Goal: Check status: Check status

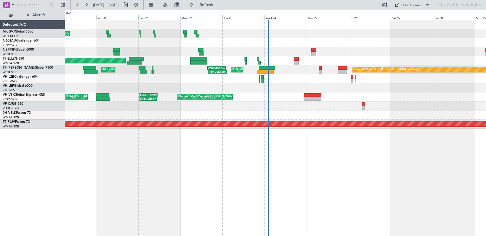
click at [288, 103] on div "Planned Maint [GEOGRAPHIC_DATA] ([GEOGRAPHIC_DATA] Intl) Planned Maint [GEOGRAP…" at bounding box center [275, 105] width 421 height 9
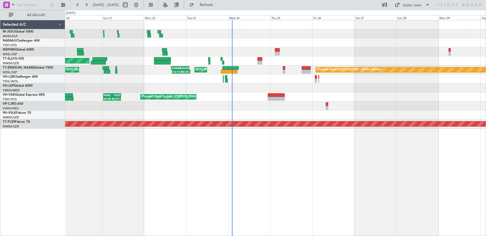
click at [234, 79] on div "Planned Maint [GEOGRAPHIC_DATA] (Seletar) [PERSON_NAME] Jakarta (Halim Intl) [P…" at bounding box center [275, 74] width 421 height 108
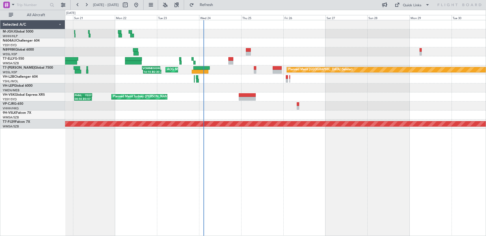
click at [68, 160] on div "Planned Maint [GEOGRAPHIC_DATA] (Seletar) [PERSON_NAME] Jakarta (Halim Intl) [P…" at bounding box center [275, 128] width 421 height 216
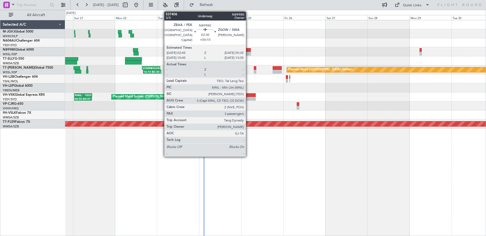
click at [248, 50] on div at bounding box center [248, 50] width 5 height 4
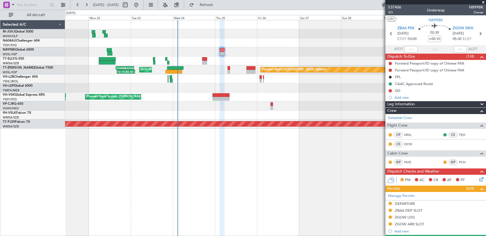
click at [258, 50] on div at bounding box center [275, 51] width 421 height 9
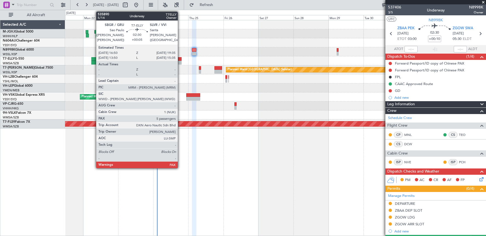
click at [180, 61] on div at bounding box center [180, 63] width 4 height 4
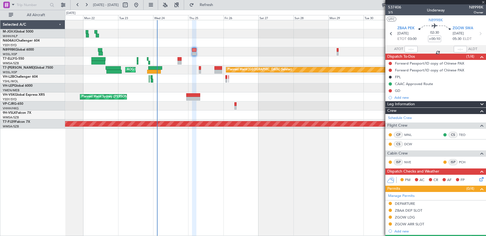
type input "+00:05"
type input "5"
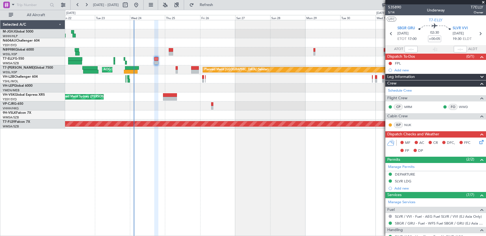
click at [259, 55] on div "Planned Maint [GEOGRAPHIC_DATA] (Seletar) [PERSON_NAME] Jakarta (Halim Intl) [P…" at bounding box center [275, 74] width 421 height 108
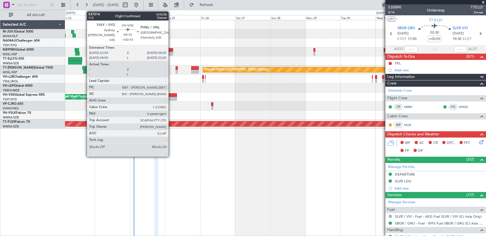
click at [171, 96] on div at bounding box center [170, 95] width 14 height 4
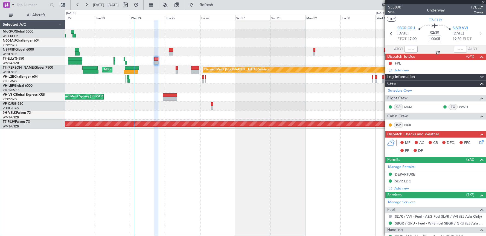
type input "+00:10"
type input "6"
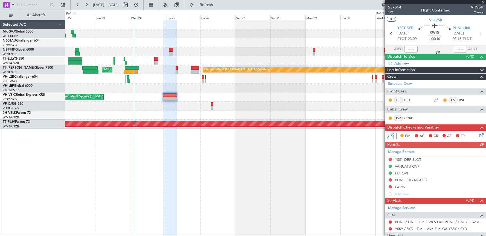
scroll to position [106, 0]
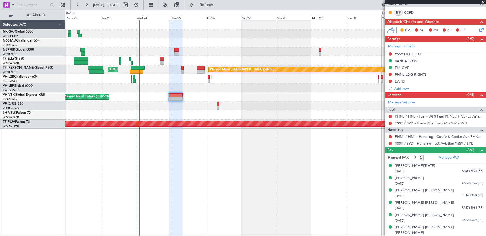
click at [207, 115] on div at bounding box center [275, 115] width 421 height 9
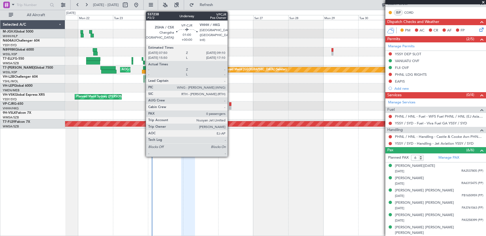
click at [230, 106] on div at bounding box center [230, 108] width 2 height 4
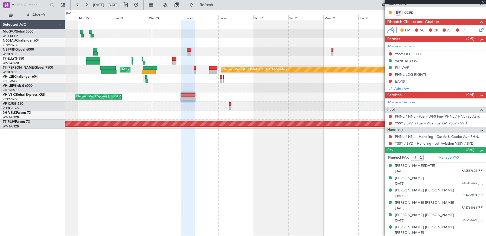
type input "0"
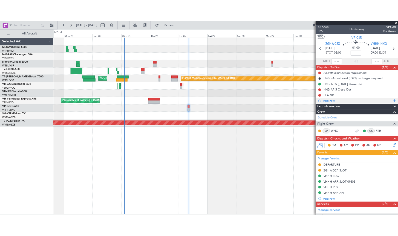
scroll to position [0, 0]
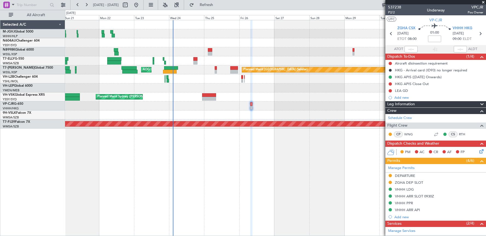
click at [293, 98] on div "Planned Maint Sydney ([PERSON_NAME] Intl) AOG Maint [US_STATE][GEOGRAPHIC_DATA]…" at bounding box center [275, 96] width 421 height 9
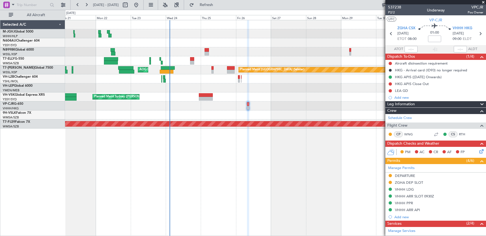
click at [242, 171] on div "Planned Maint [GEOGRAPHIC_DATA] (Seletar) [PERSON_NAME] Jakarta (Halim Intl) [P…" at bounding box center [275, 128] width 421 height 216
click at [20, 32] on link "M-JGVJ Global 5000" at bounding box center [18, 31] width 31 height 3
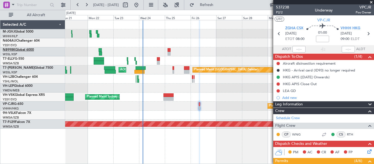
click at [17, 50] on link "N8998K Global 6000" at bounding box center [18, 49] width 31 height 3
click at [27, 41] on link "N604AU Challenger 604" at bounding box center [21, 40] width 37 height 3
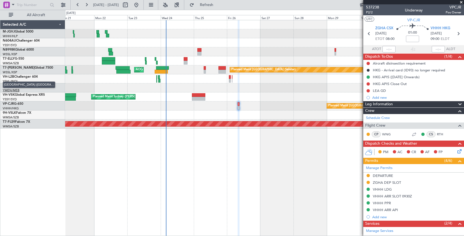
click at [18, 86] on span "[GEOGRAPHIC_DATA] ([GEOGRAPHIC_DATA])" at bounding box center [29, 85] width 53 height 7
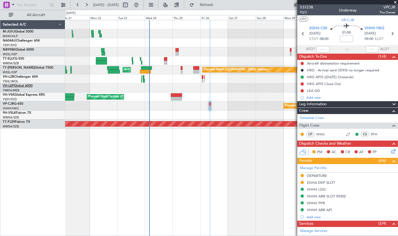
click at [21, 85] on link "VH-LEP Global 6000" at bounding box center [18, 85] width 30 height 3
